Goal: Obtain resource: Download file/media

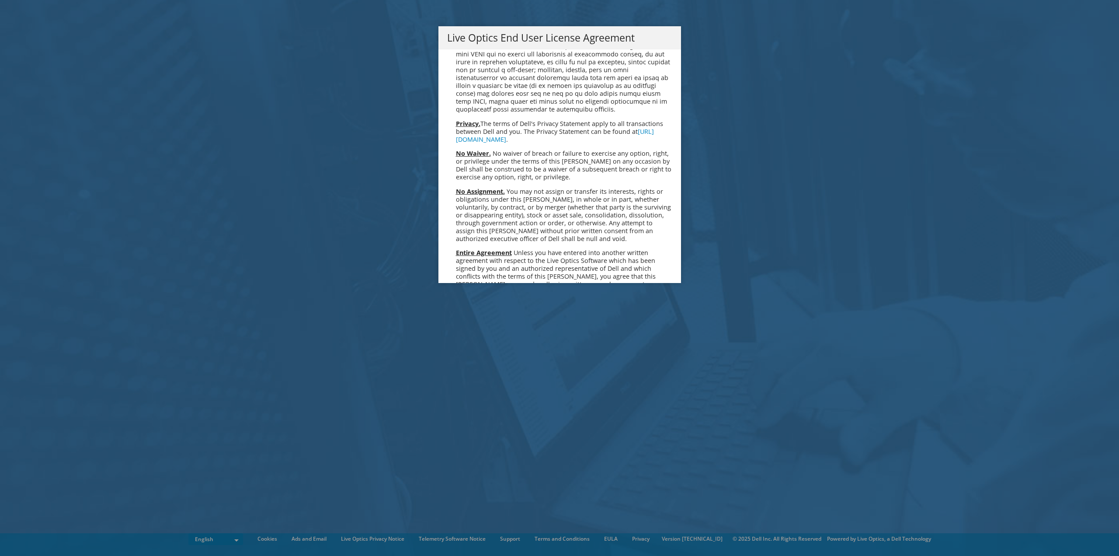
scroll to position [3307, 0]
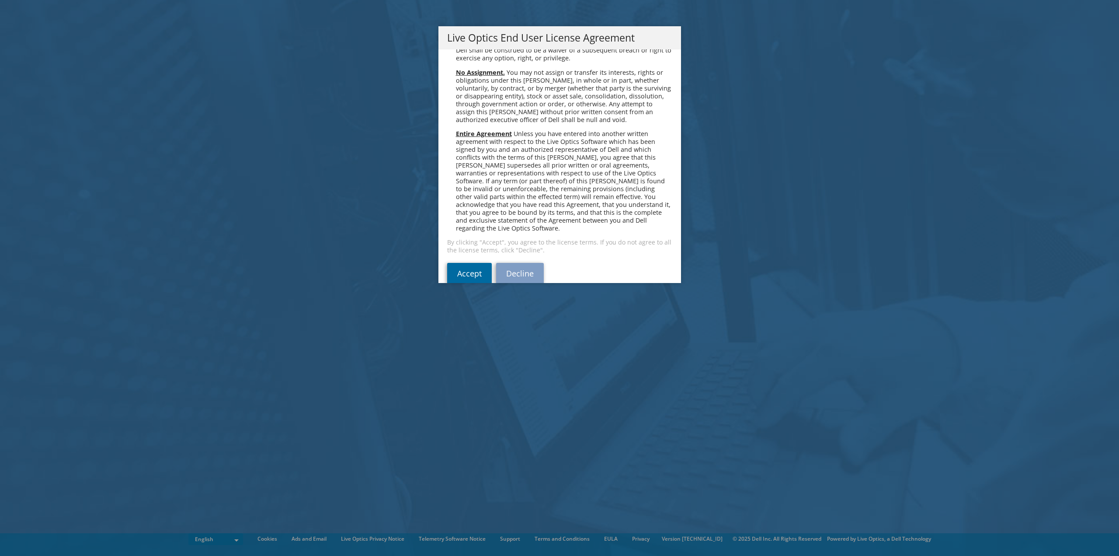
click at [470, 263] on link "Accept" at bounding box center [469, 273] width 45 height 21
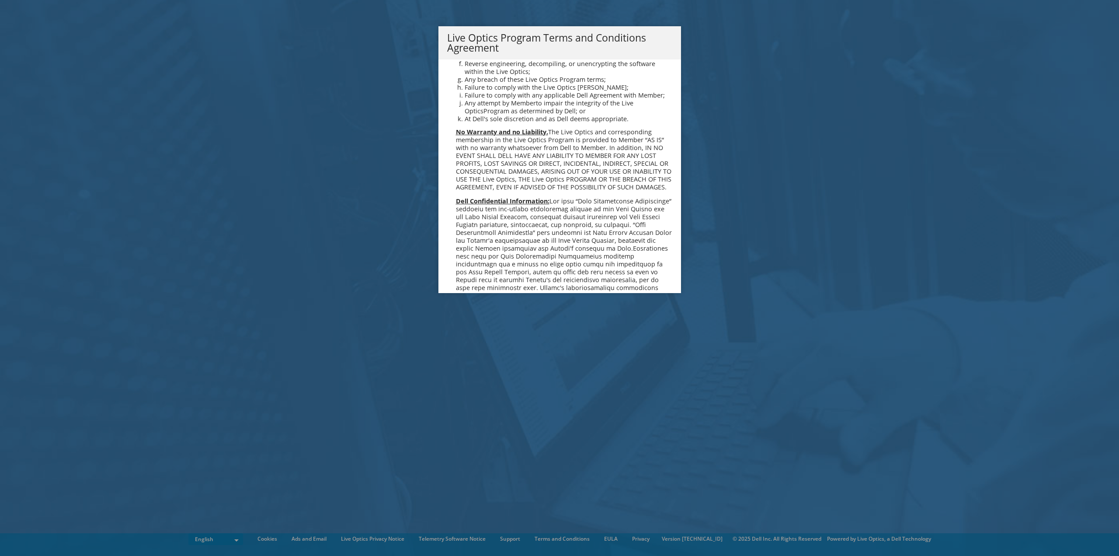
scroll to position [626, 0]
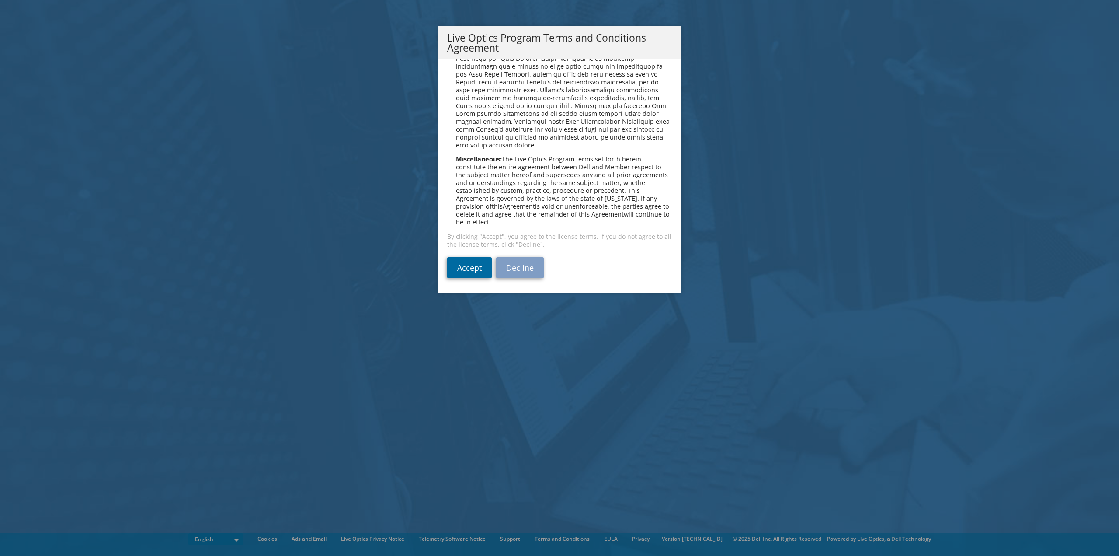
click at [475, 267] on link "Accept" at bounding box center [469, 267] width 45 height 21
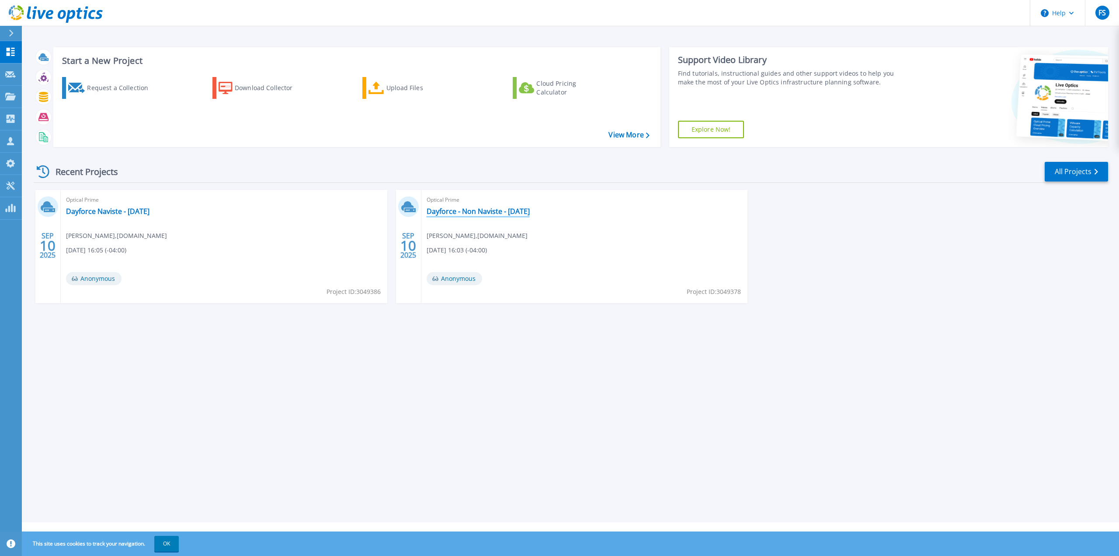
click at [522, 212] on link "Dayforce - Non Naviste - Tuesday" at bounding box center [478, 211] width 103 height 9
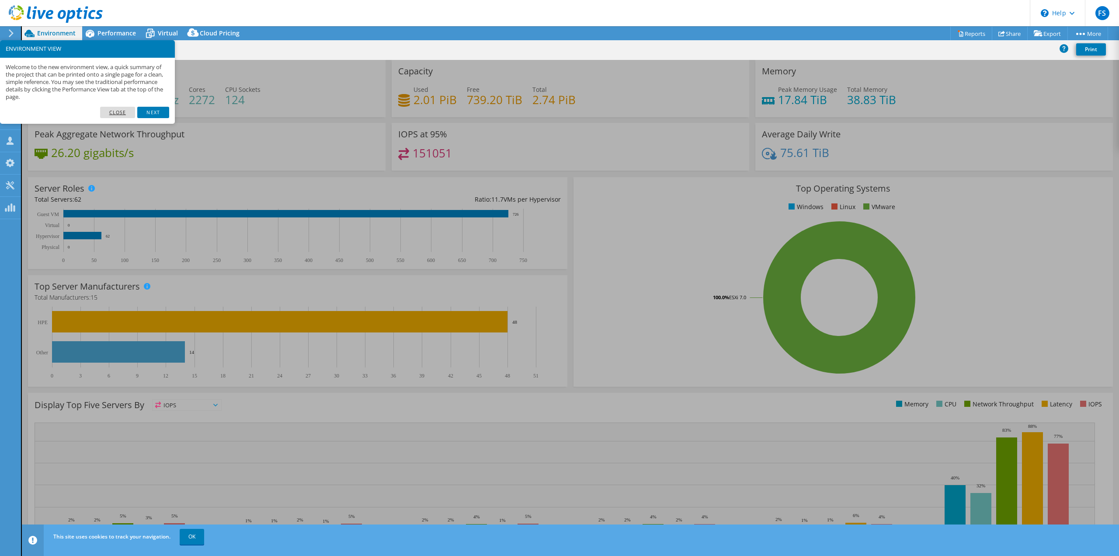
click at [117, 107] on link "Close" at bounding box center [117, 112] width 35 height 11
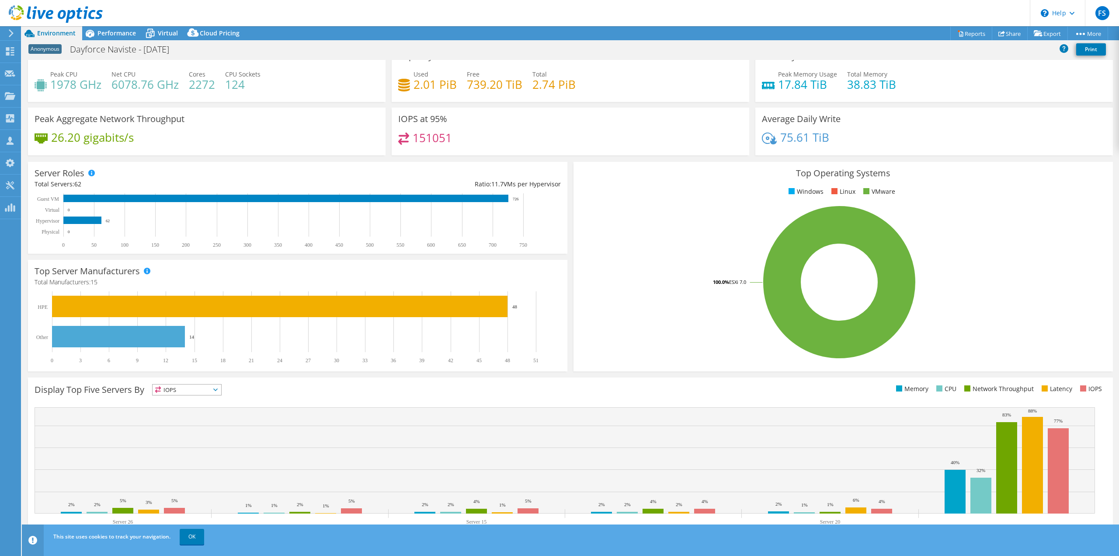
scroll to position [28, 0]
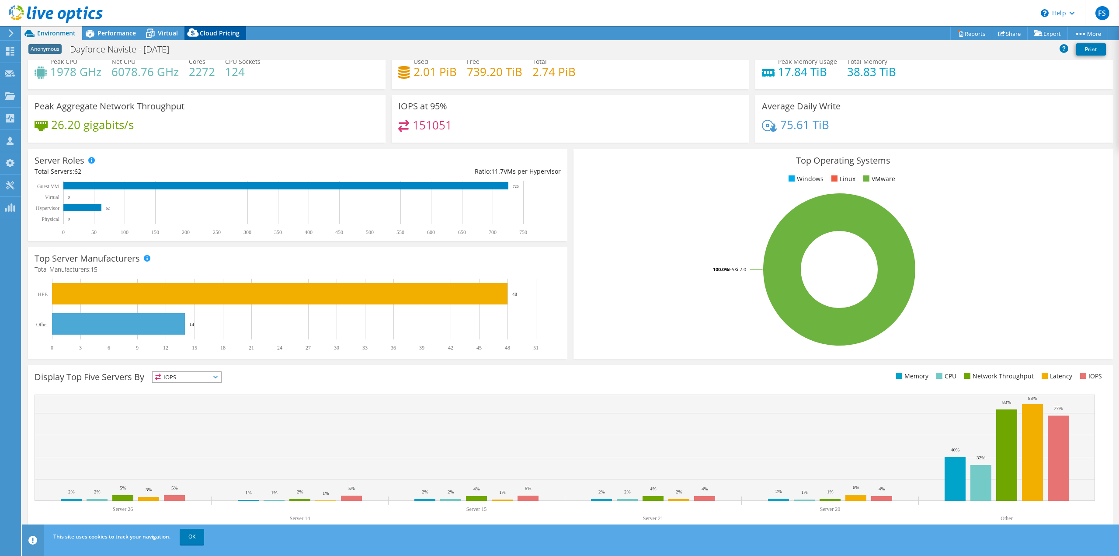
click at [218, 35] on span "Cloud Pricing" at bounding box center [220, 33] width 40 height 8
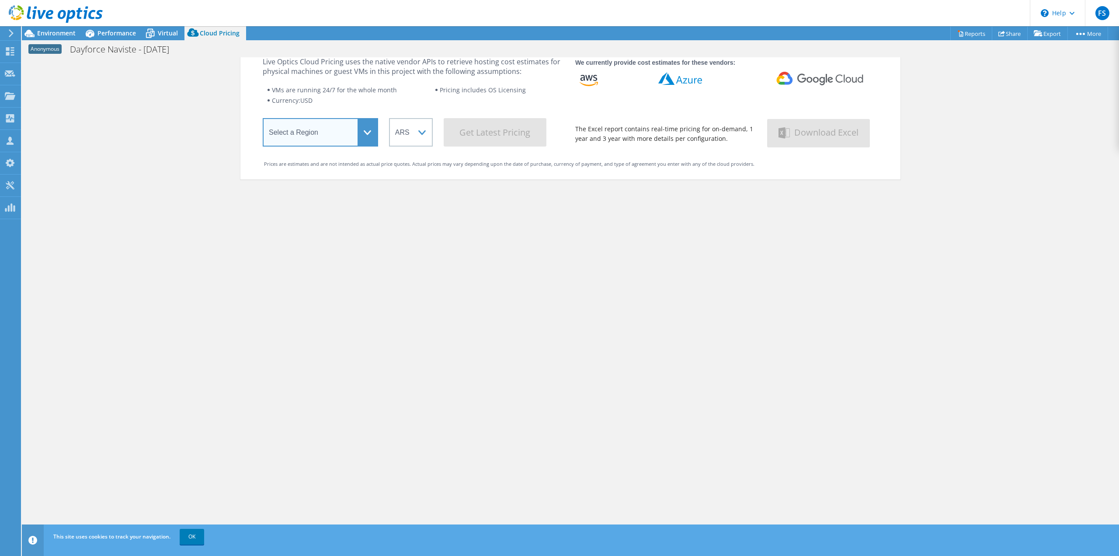
click at [325, 142] on select "Select a Region [GEOGRAPHIC_DATA] ([GEOGRAPHIC_DATA]) [GEOGRAPHIC_DATA] ([GEOGR…" at bounding box center [320, 132] width 115 height 28
select select "USEast"
click at [263, 120] on select "Select a Region [GEOGRAPHIC_DATA] ([GEOGRAPHIC_DATA]) [GEOGRAPHIC_DATA] ([GEOGR…" at bounding box center [320, 132] width 115 height 28
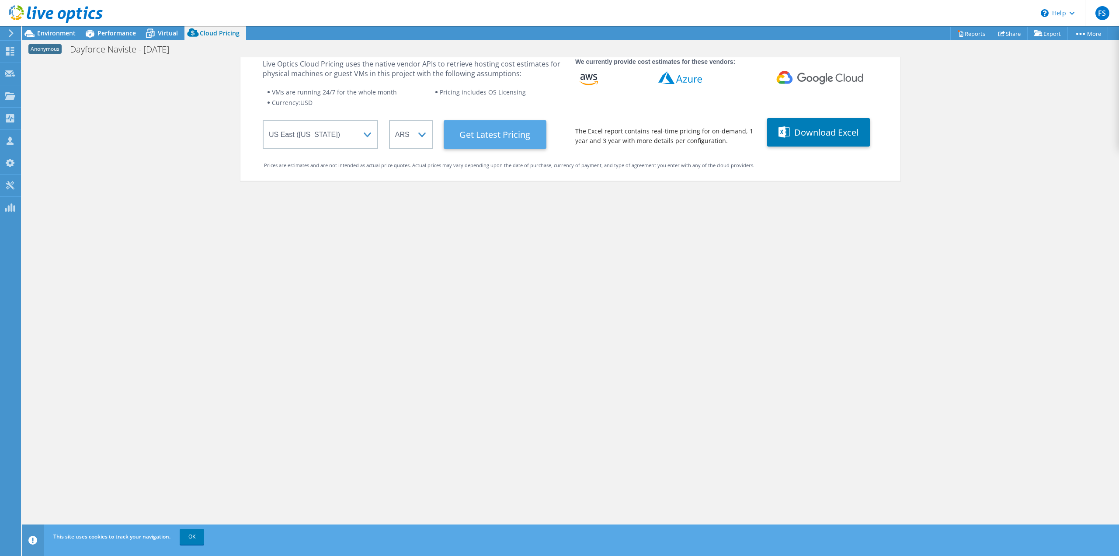
click at [468, 132] on Latest "Get Latest Pricing" at bounding box center [495, 134] width 103 height 28
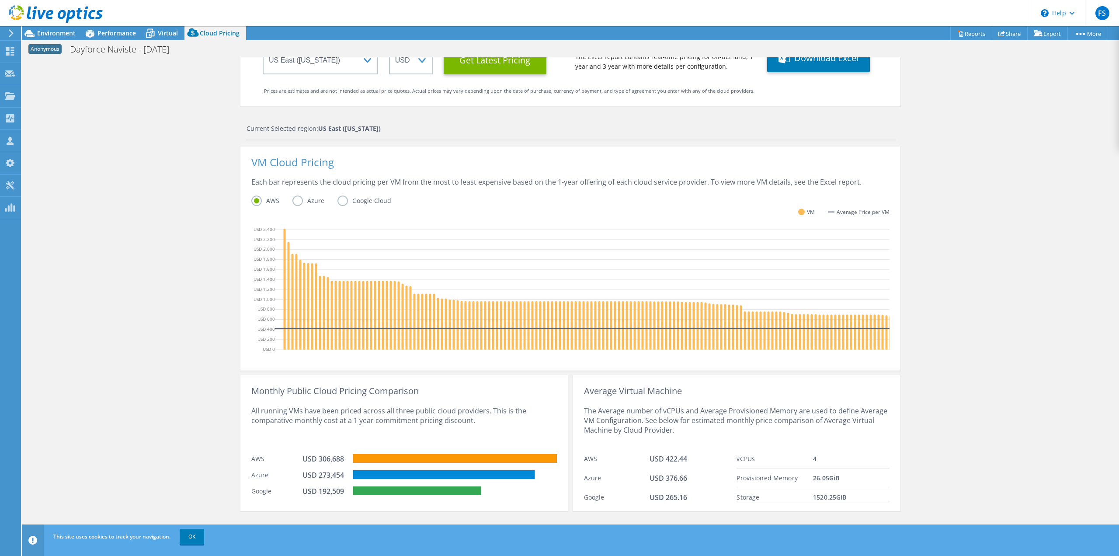
scroll to position [0, 0]
click at [185, 535] on link "OK" at bounding box center [192, 537] width 24 height 16
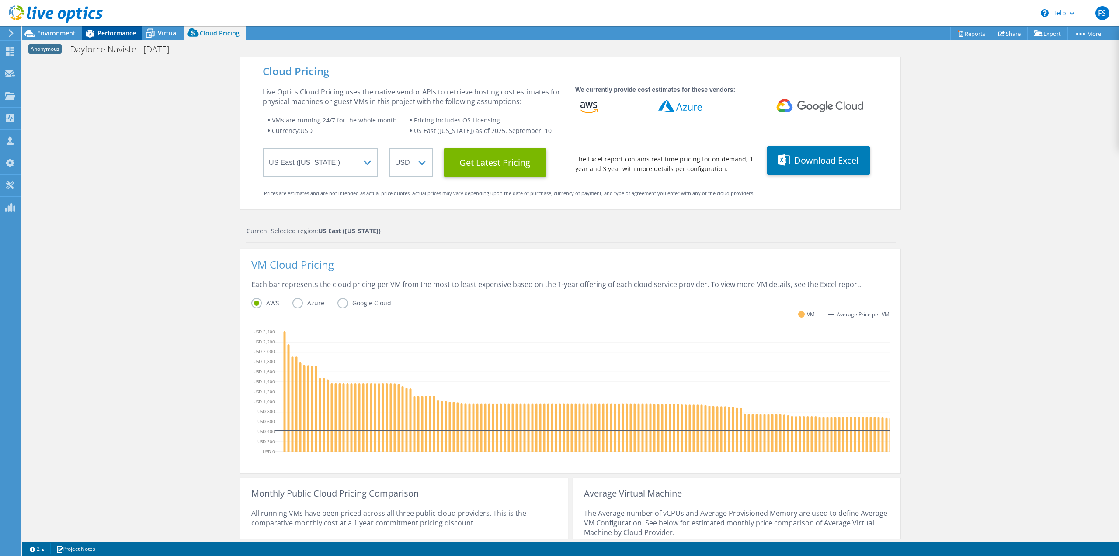
click at [119, 35] on span "Performance" at bounding box center [117, 33] width 38 height 8
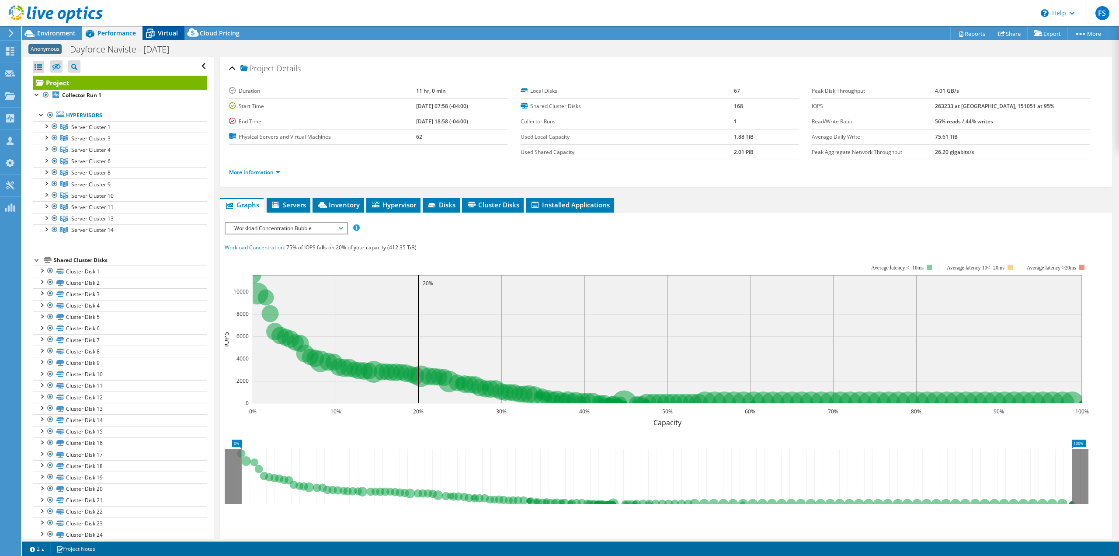
click at [150, 32] on icon at bounding box center [150, 34] width 9 height 7
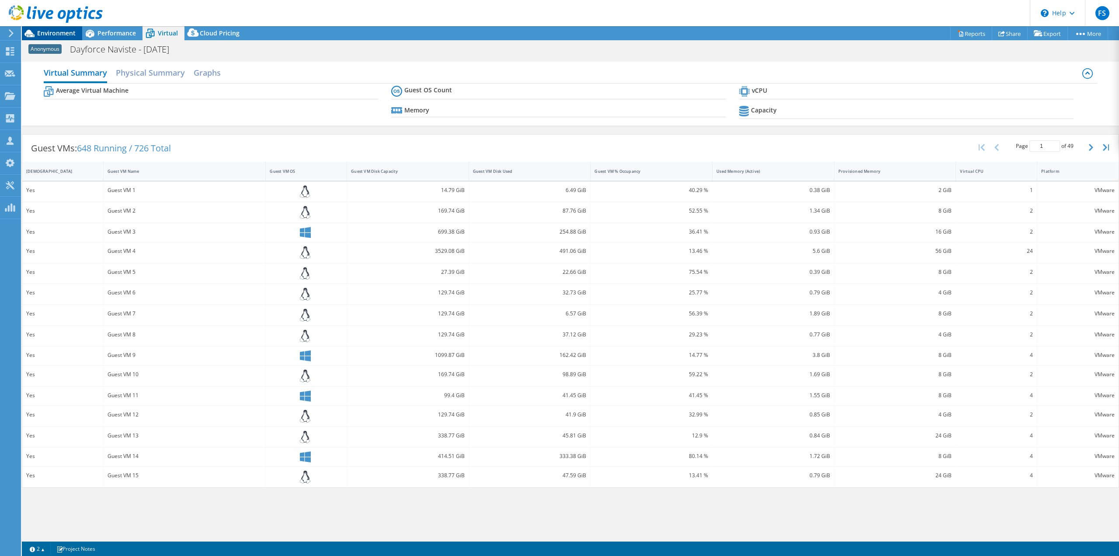
click at [55, 34] on span "Environment" at bounding box center [56, 33] width 38 height 8
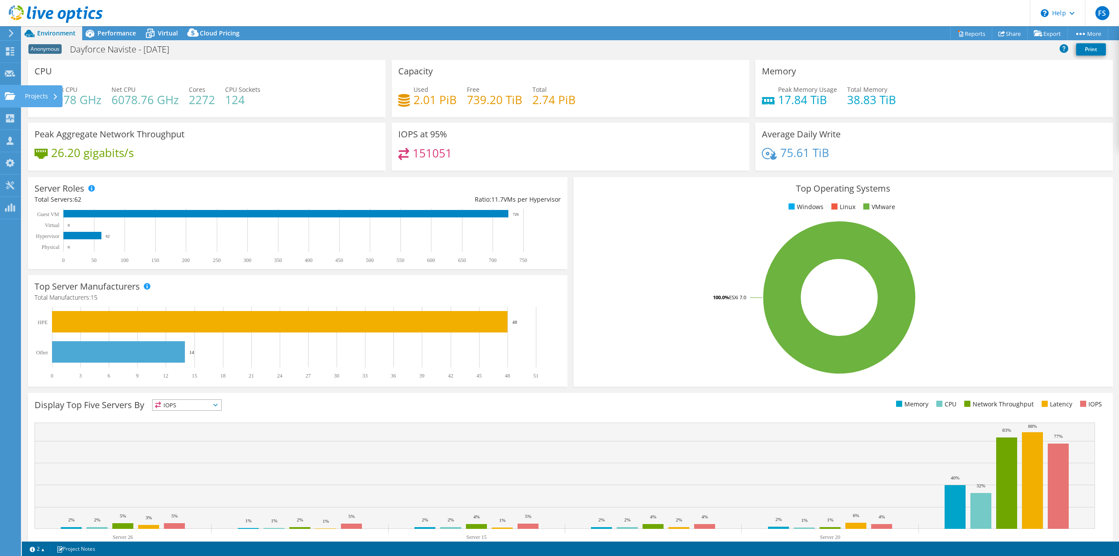
click at [38, 94] on div "Projects" at bounding box center [42, 96] width 42 height 22
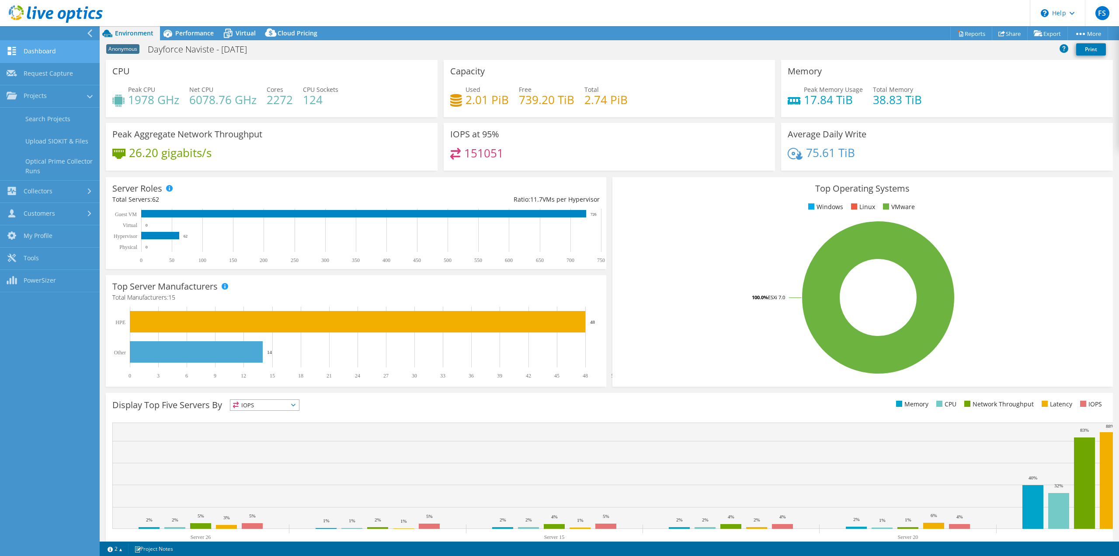
click at [63, 52] on link "Dashboard" at bounding box center [50, 52] width 100 height 22
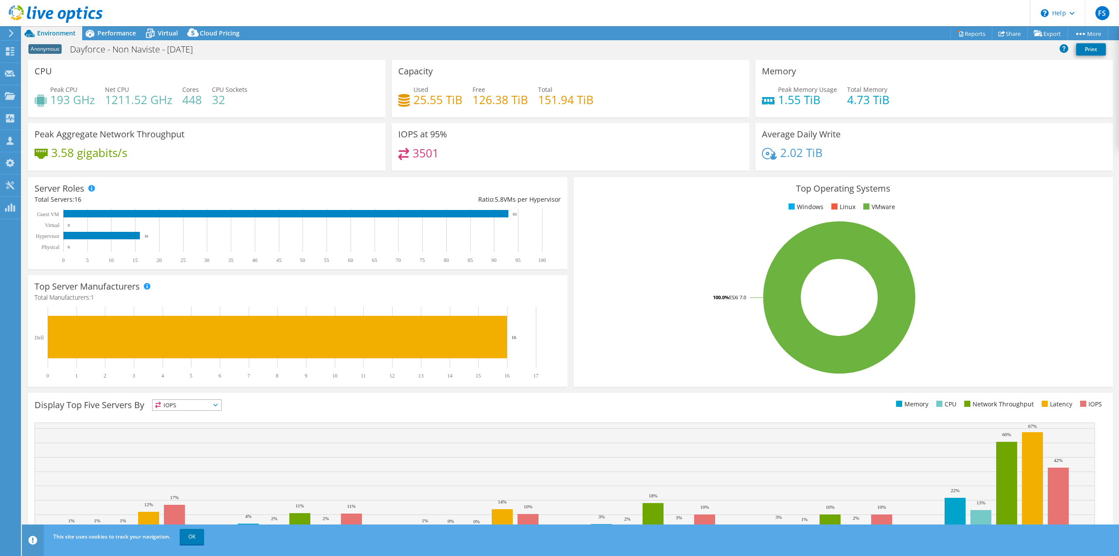
select select "USD"
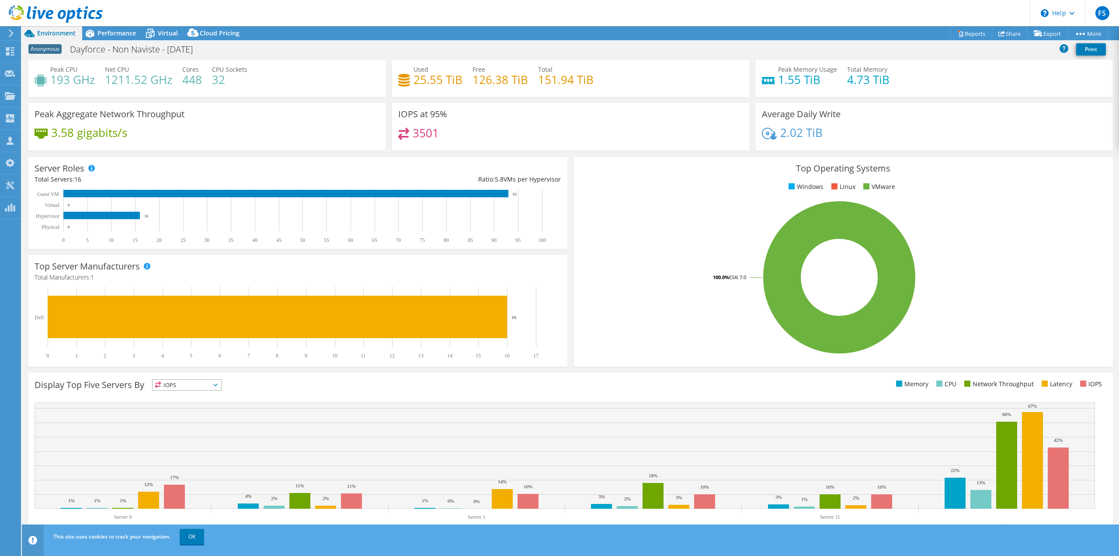
scroll to position [28, 0]
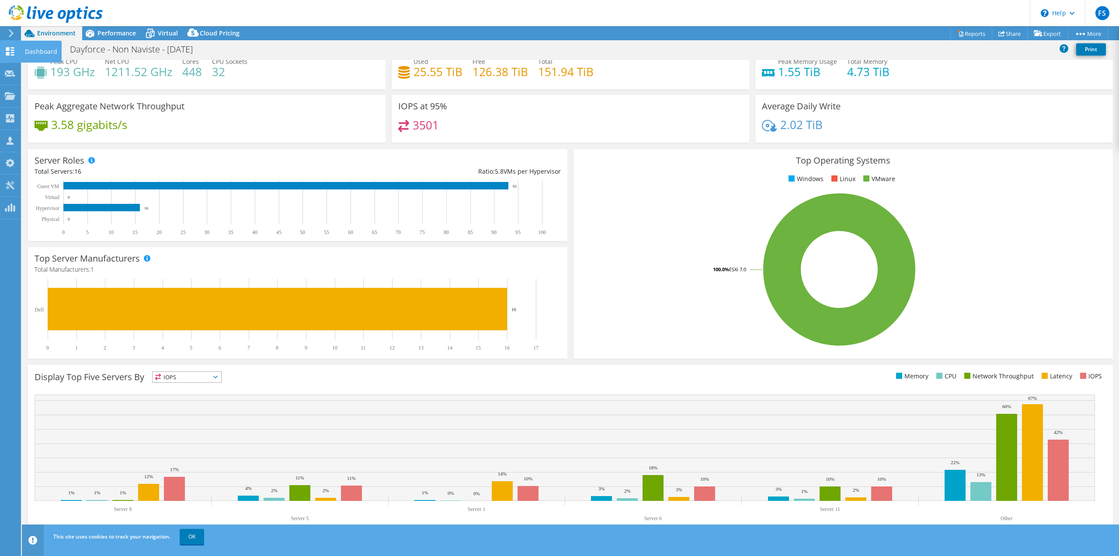
click at [10, 49] on icon at bounding box center [10, 51] width 10 height 8
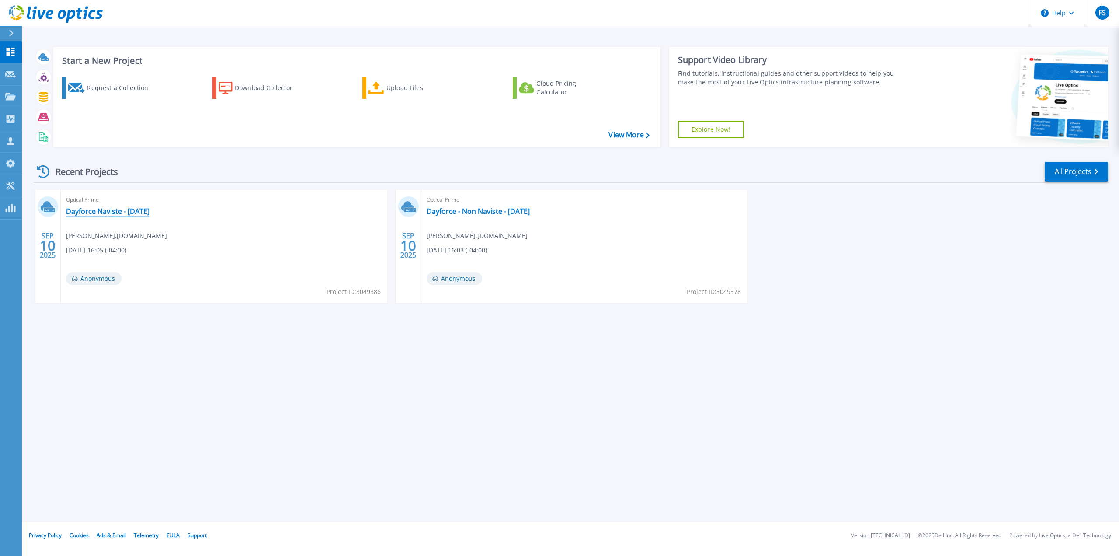
click at [134, 215] on link "Dayforce Naviste - Monday" at bounding box center [108, 211] width 84 height 9
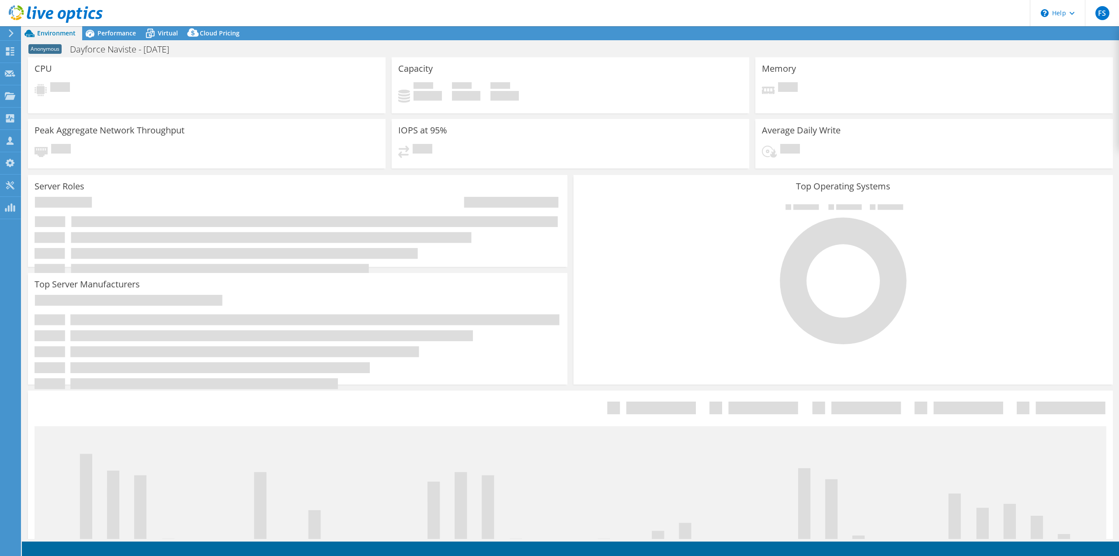
select select "USEast"
select select "USD"
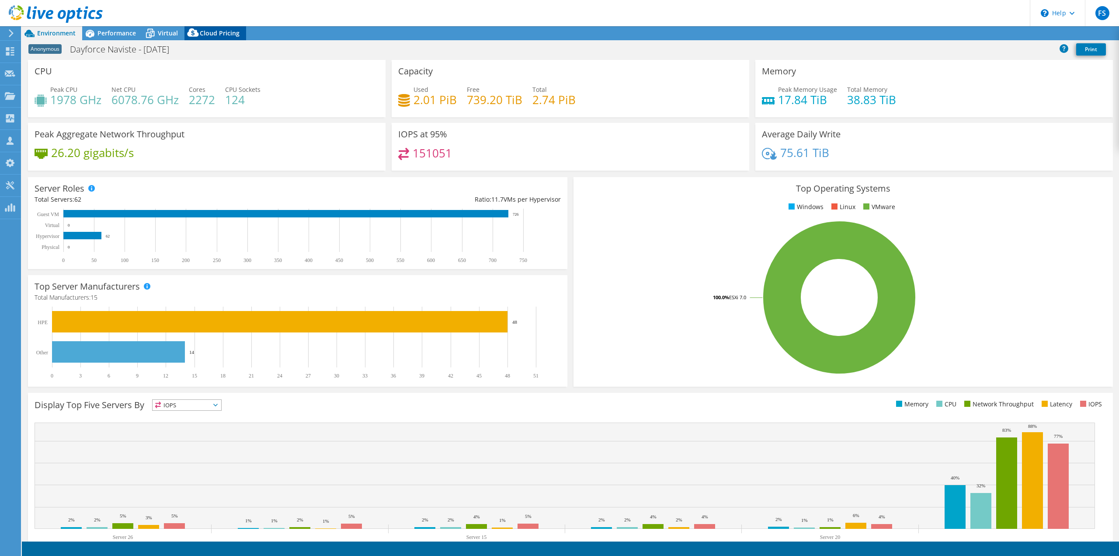
click at [220, 32] on span "Cloud Pricing" at bounding box center [220, 33] width 40 height 8
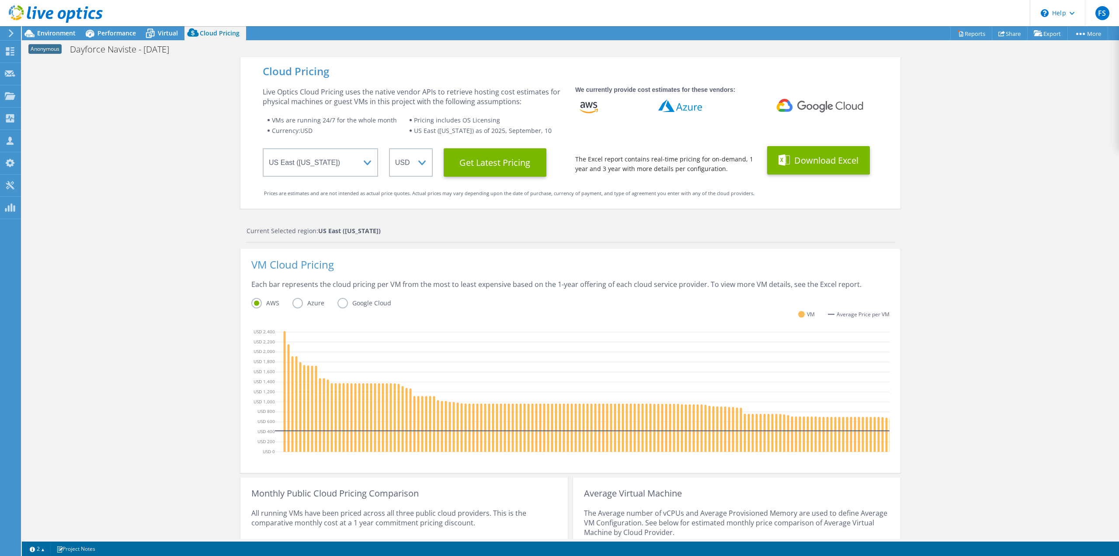
click at [816, 158] on button "Download Excel" at bounding box center [818, 160] width 103 height 28
click at [123, 124] on div "Cloud Pricing Live Optics Cloud Pricing uses the native vendor APIs to retrieve…" at bounding box center [571, 349] width 1098 height 584
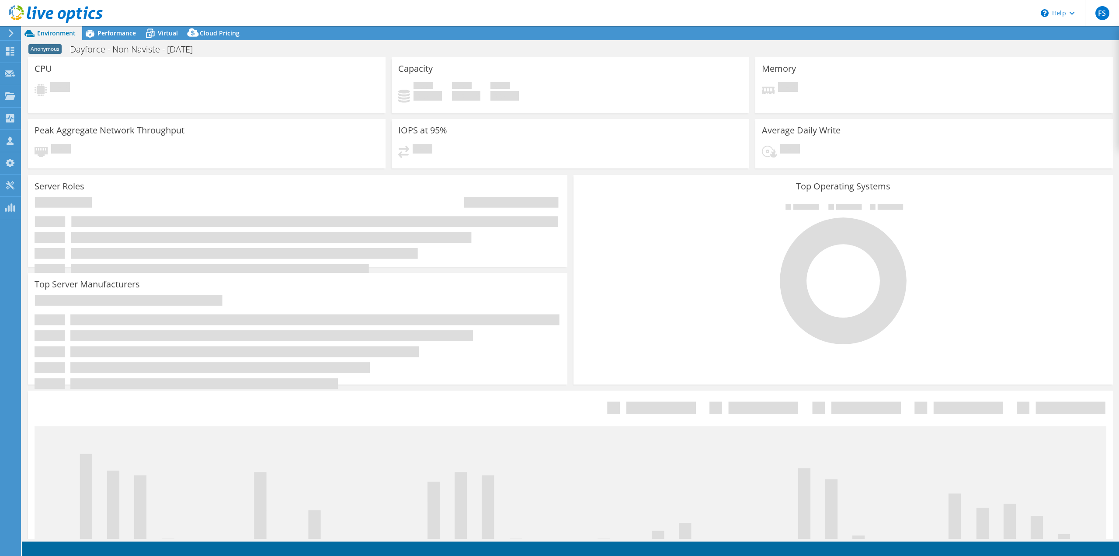
select select "USD"
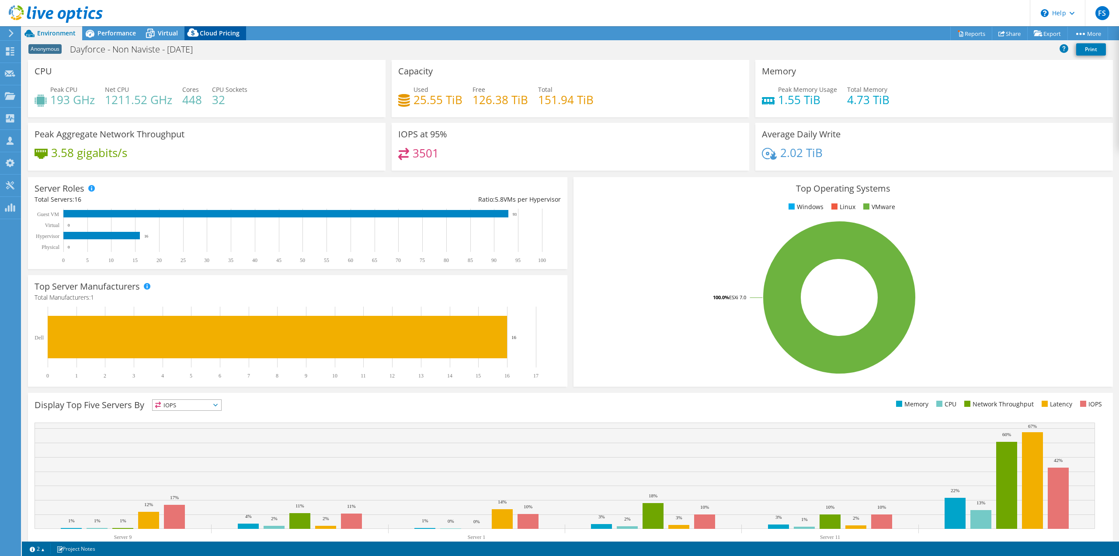
click at [223, 32] on span "Cloud Pricing" at bounding box center [220, 33] width 40 height 8
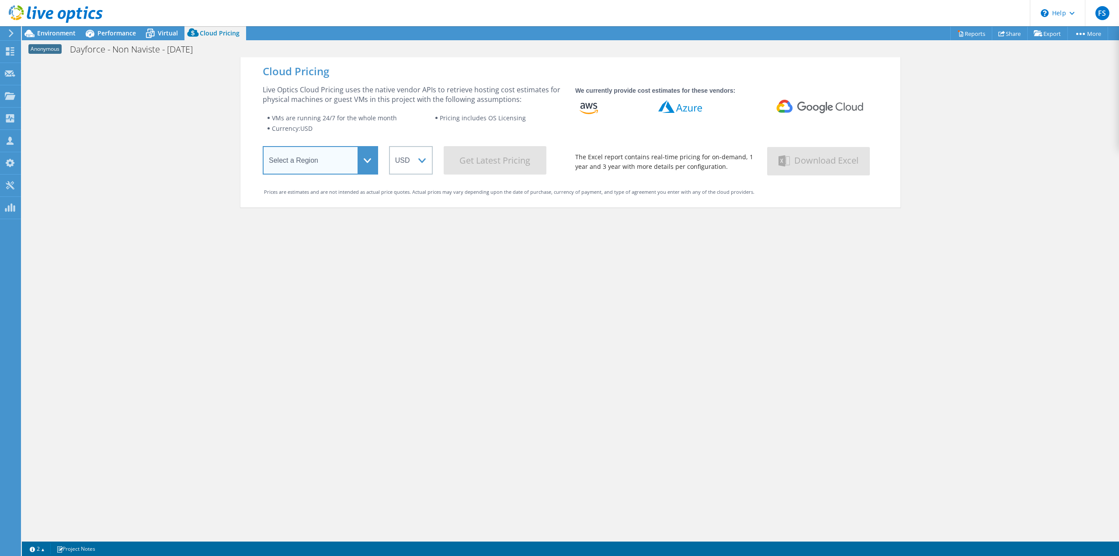
click at [310, 170] on select "Select a Region [GEOGRAPHIC_DATA] ([GEOGRAPHIC_DATA]) [GEOGRAPHIC_DATA] ([GEOGR…" at bounding box center [320, 160] width 115 height 28
select select "USEast"
click at [263, 148] on select "Select a Region [GEOGRAPHIC_DATA] ([GEOGRAPHIC_DATA]) [GEOGRAPHIC_DATA] ([GEOGR…" at bounding box center [320, 160] width 115 height 28
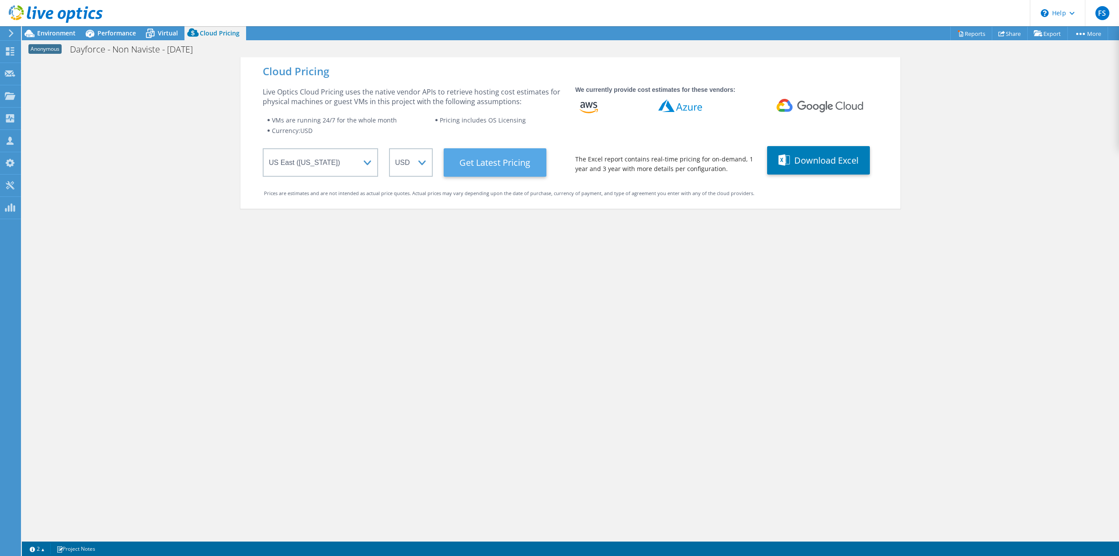
click at [476, 161] on Latest "Get Latest Pricing" at bounding box center [495, 162] width 103 height 28
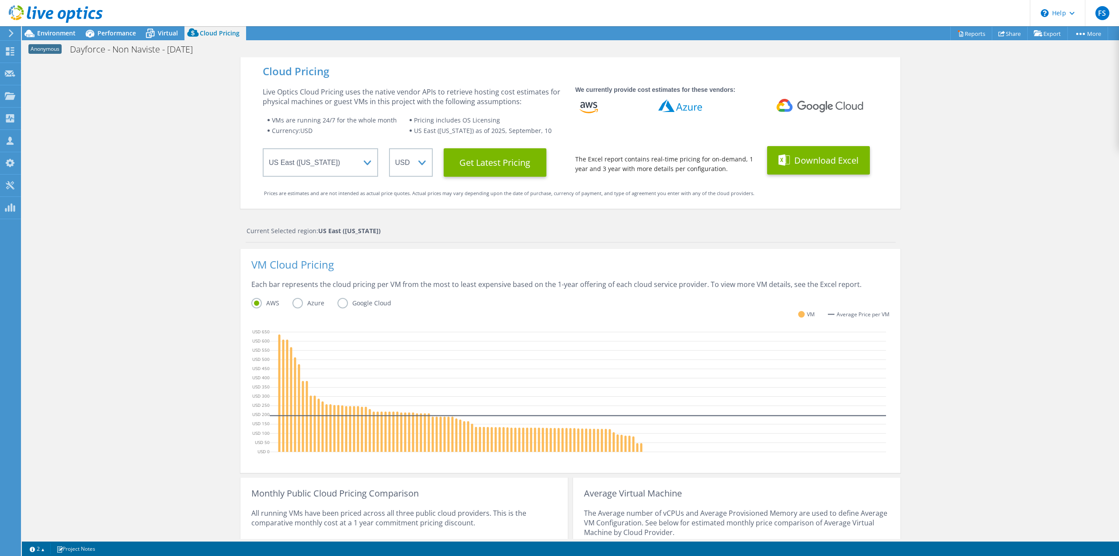
click at [828, 155] on button "Download Excel" at bounding box center [818, 160] width 103 height 28
